Goal: Task Accomplishment & Management: Manage account settings

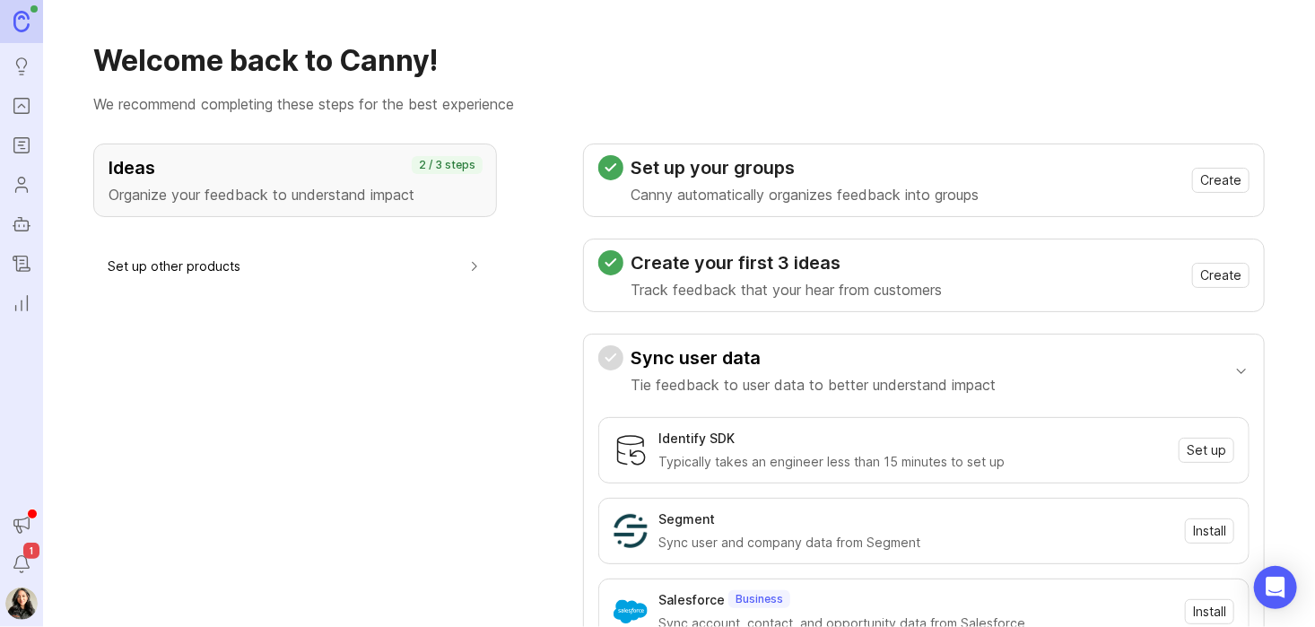
click at [21, 145] on icon "Roadmaps" at bounding box center [20, 145] width 4 height 0
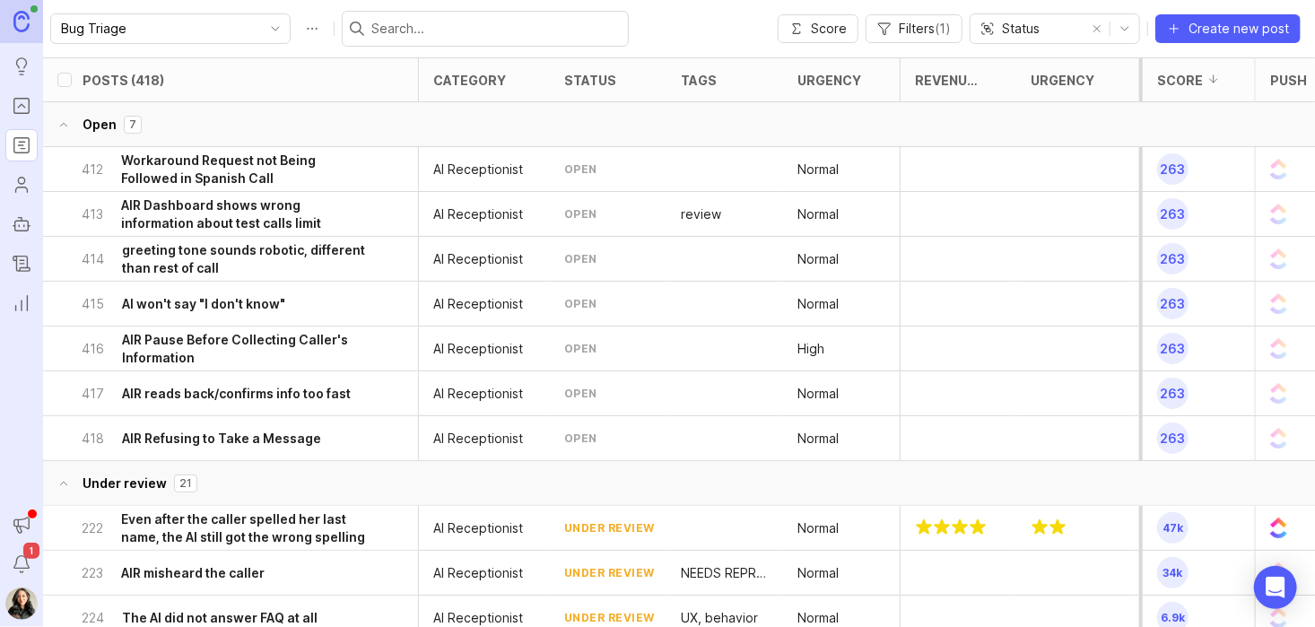
click at [267, 225] on h6 "AIR Dashboard shows wrong information about test calls limit" at bounding box center [244, 215] width 247 height 36
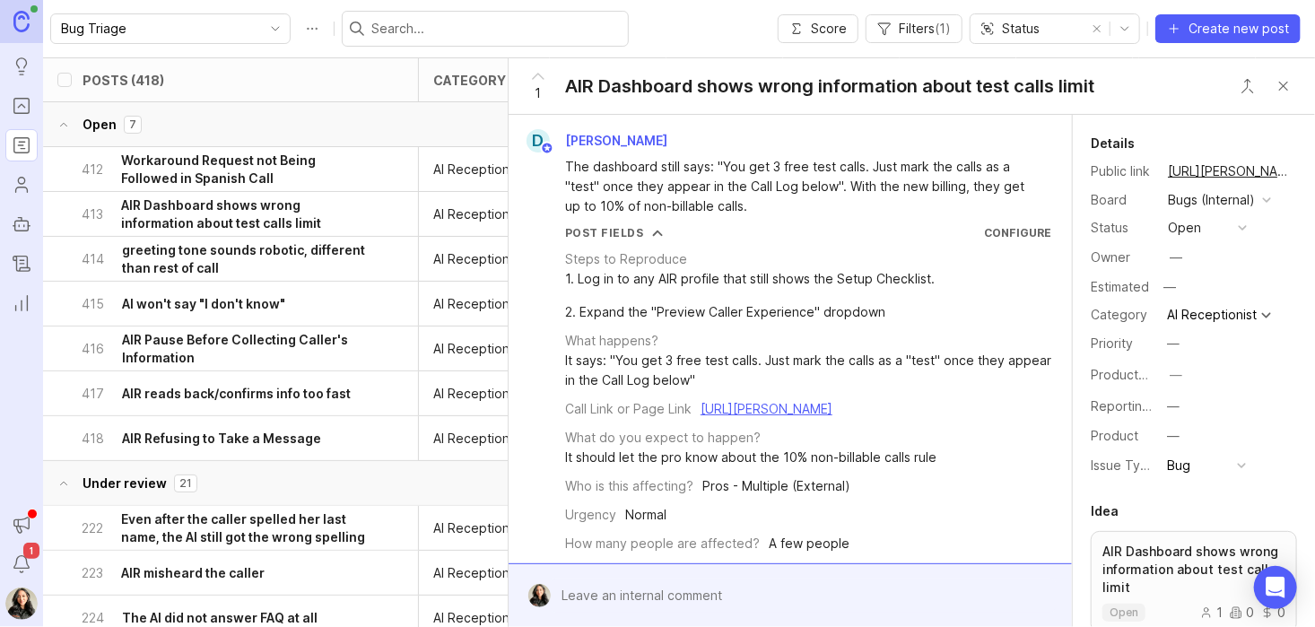
scroll to position [459, 0]
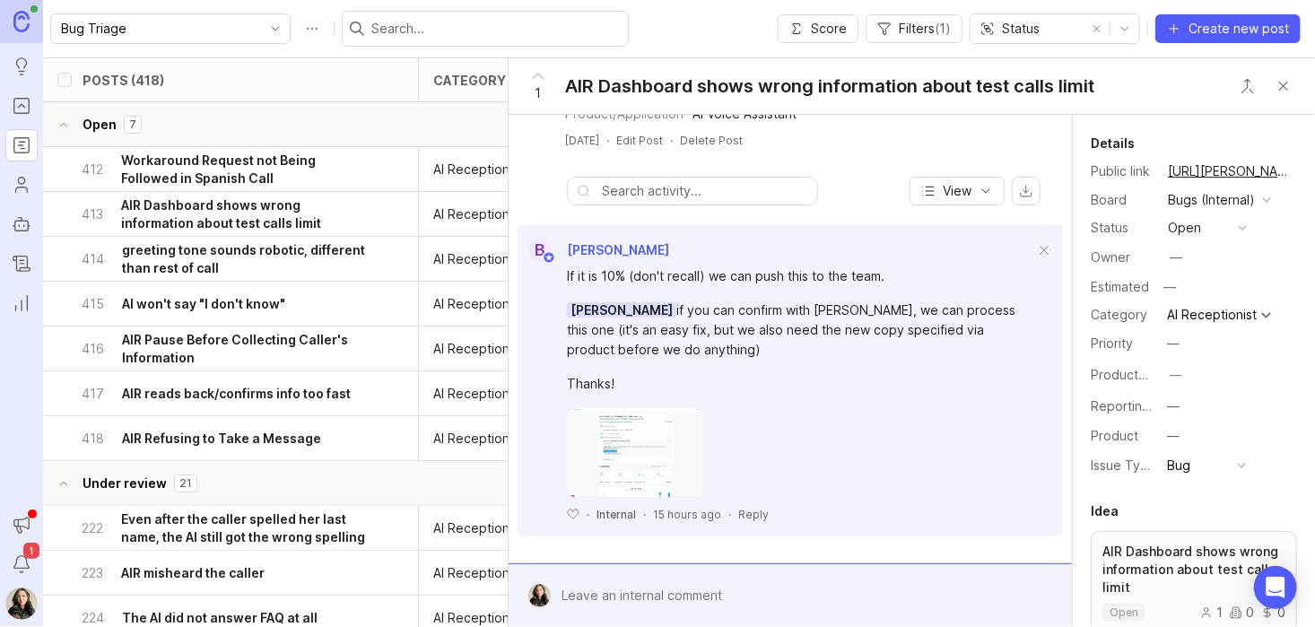
click at [1156, 78] on div "1 AIR Dashboard shows wrong information about test calls limit" at bounding box center [912, 86] width 807 height 57
click at [1214, 228] on button "open" at bounding box center [1208, 227] width 90 height 23
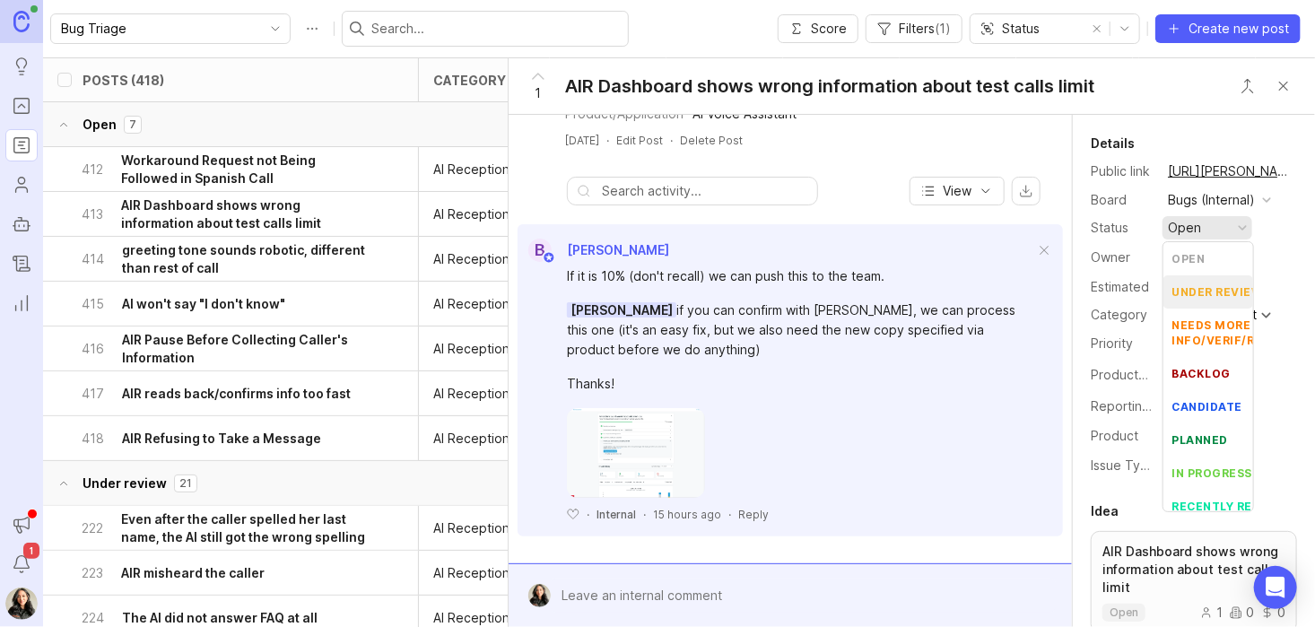
click at [1206, 290] on div "under review" at bounding box center [1218, 291] width 91 height 15
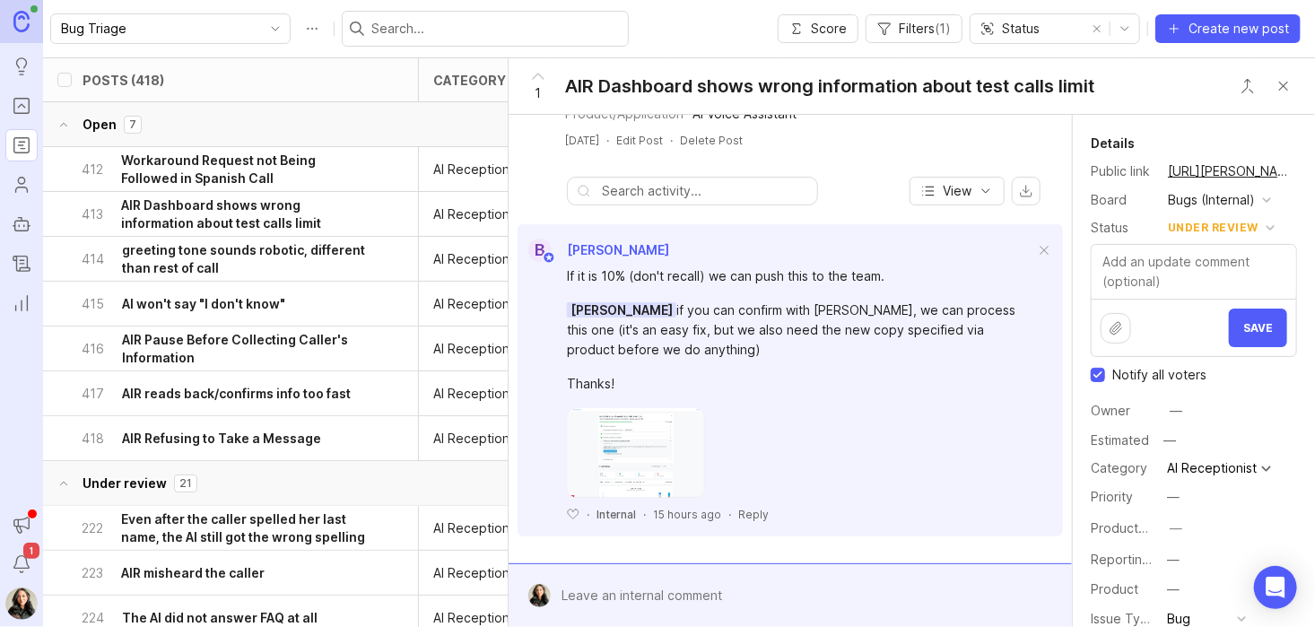
click at [1098, 378] on input "Notify all voters" at bounding box center [1098, 375] width 14 height 14
checkbox input "false"
click at [1245, 325] on span "Save" at bounding box center [1259, 327] width 30 height 13
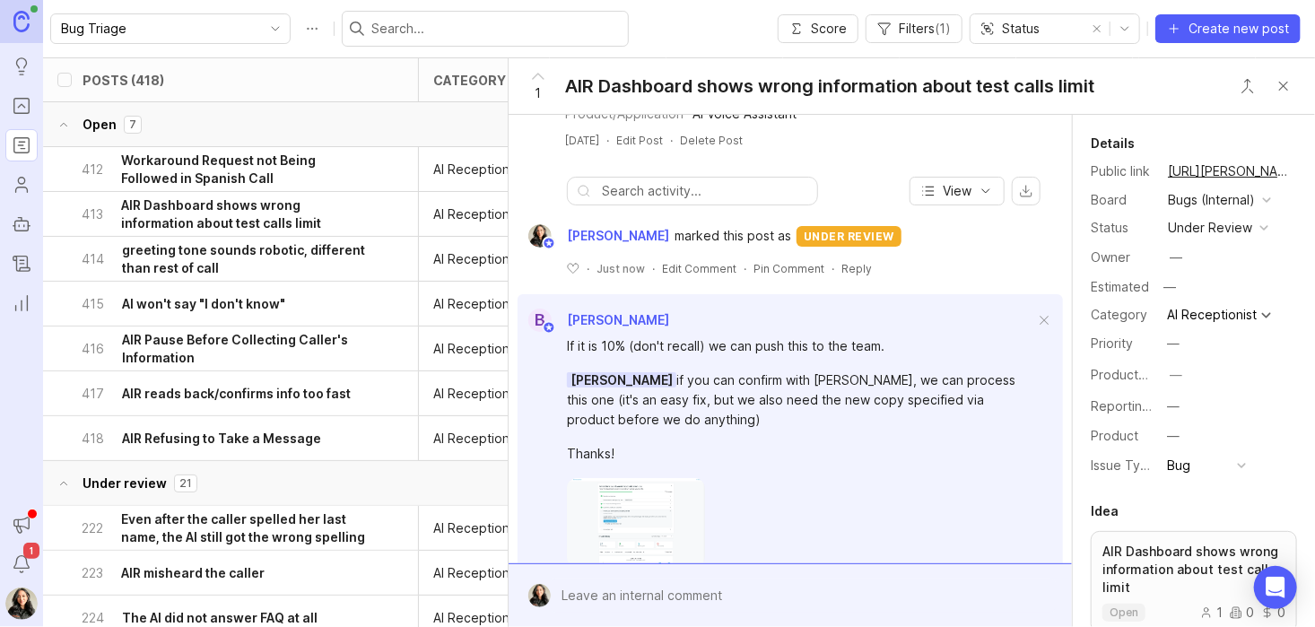
click at [1285, 81] on button "Close button" at bounding box center [1284, 86] width 36 height 36
